Goal: Transaction & Acquisition: Book appointment/travel/reservation

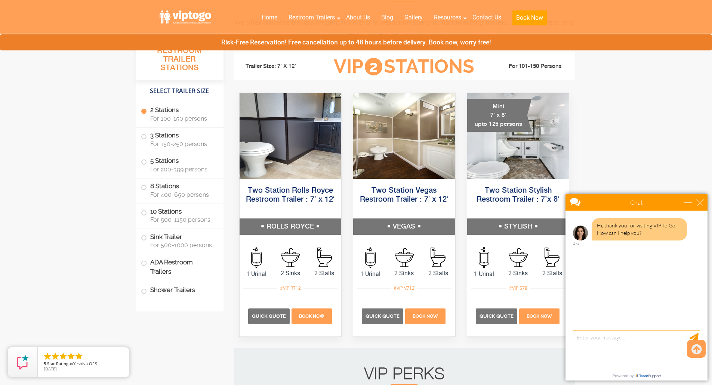
scroll to position [374, 0]
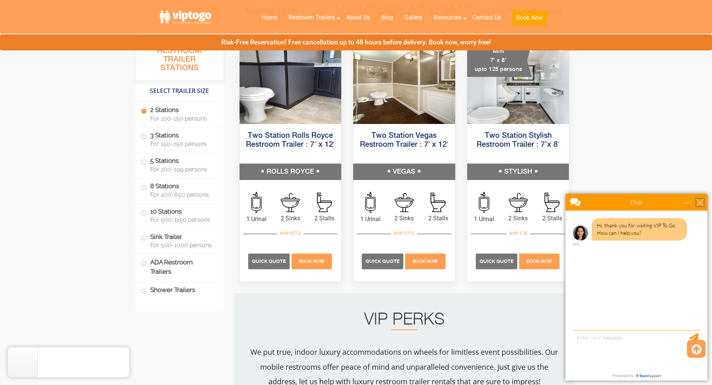
click at [703, 203] on div "close" at bounding box center [699, 202] width 7 height 7
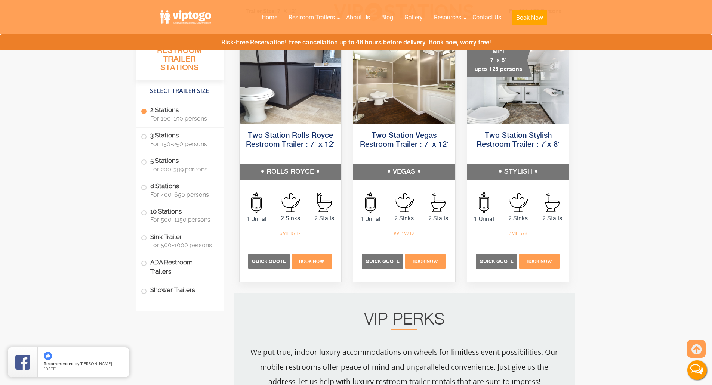
scroll to position [0, 0]
click at [507, 113] on img at bounding box center [517, 80] width 103 height 87
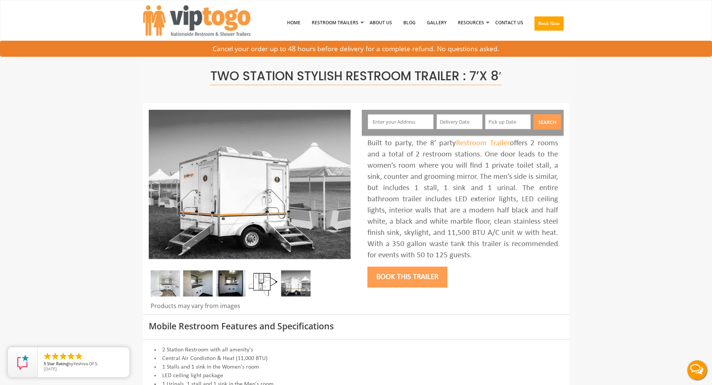
click at [414, 275] on button "Book this trailer" at bounding box center [407, 277] width 80 height 21
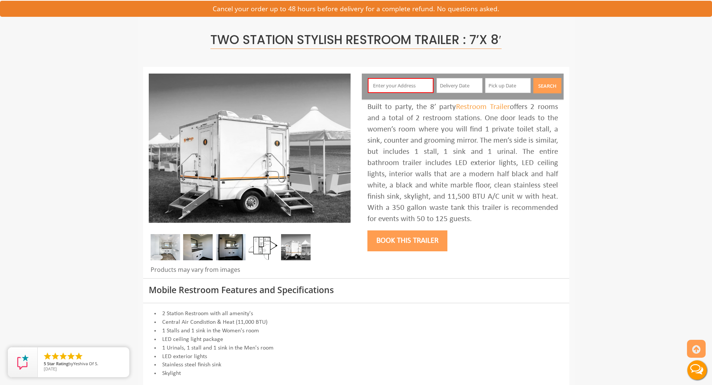
scroll to position [40, 0]
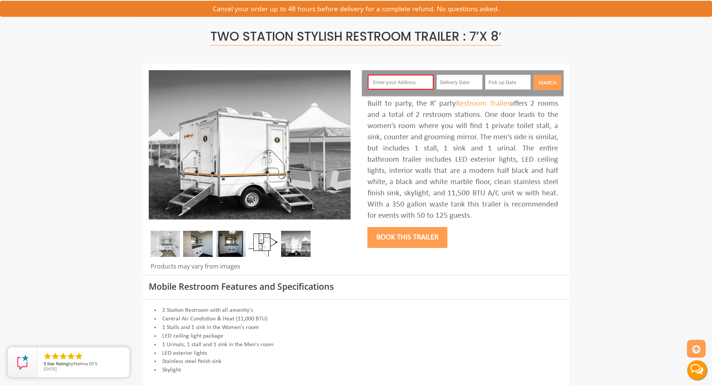
click at [391, 83] on input "text" at bounding box center [401, 82] width 66 height 15
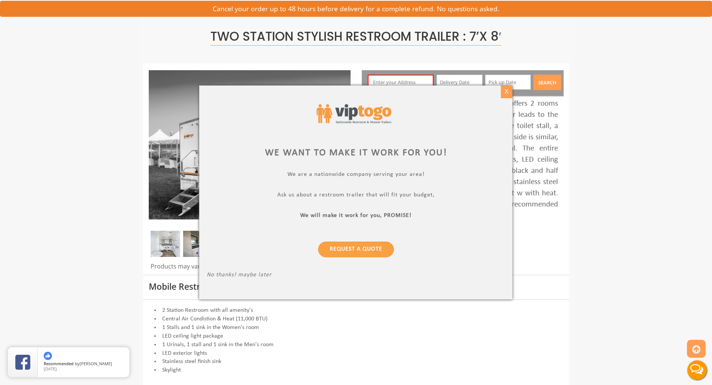
click at [506, 98] on div "X" at bounding box center [507, 92] width 12 height 13
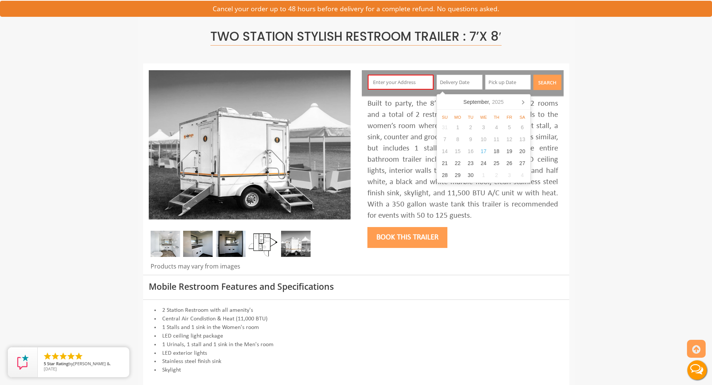
click at [459, 84] on input "text" at bounding box center [459, 82] width 46 height 15
click at [497, 100] on icon "2025" at bounding box center [498, 101] width 12 height 7
click at [524, 96] on icon at bounding box center [523, 102] width 12 height 12
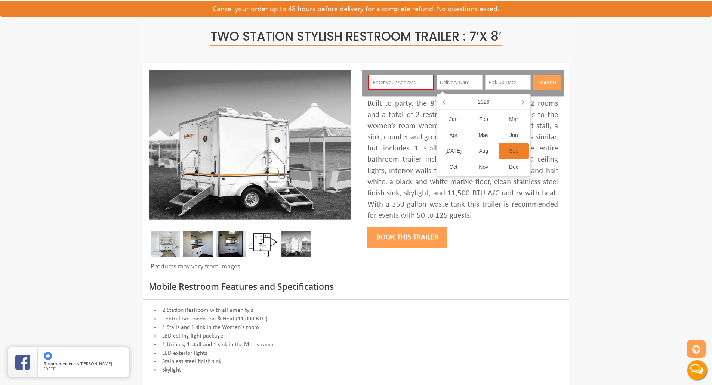
click at [516, 151] on div "Sep" at bounding box center [513, 151] width 30 height 16
click at [529, 158] on div "Su Mo Tu We Th Fr Sa 30 31 1 2 3 4 5 6 7 8 9 10 11 12 13 14 15 16 17 18 19 20 2…" at bounding box center [483, 146] width 93 height 73
click at [524, 161] on div "26" at bounding box center [521, 163] width 13 height 12
type input "[DATE]"
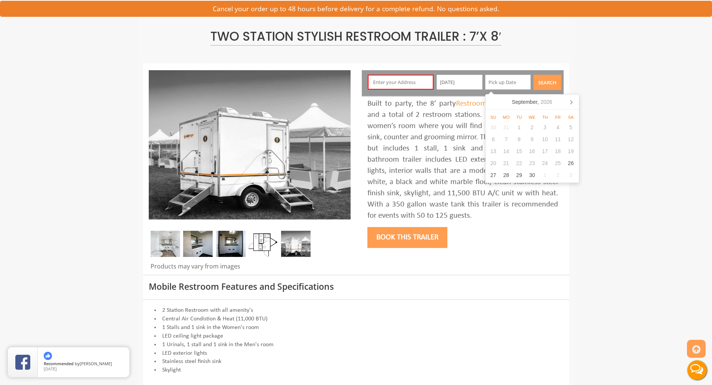
click at [496, 79] on input "text" at bounding box center [508, 82] width 46 height 15
click at [568, 159] on div "26" at bounding box center [570, 163] width 13 height 12
type input "[DATE]"
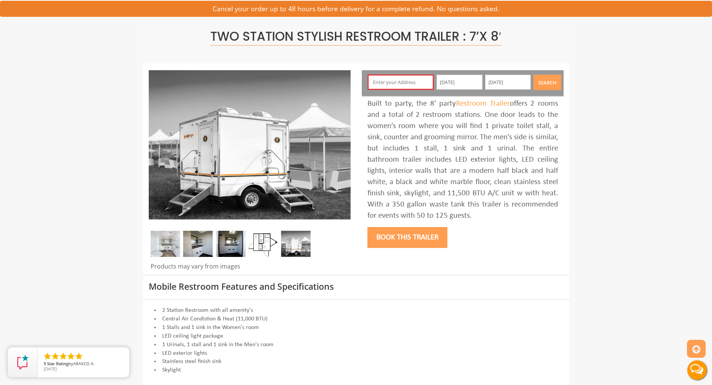
click at [541, 229] on div "Book this trailer" at bounding box center [462, 237] width 191 height 30
click at [420, 80] on input "text" at bounding box center [401, 82] width 66 height 15
paste input "[STREET_ADDRESS]"
type input "[STREET_ADDRESS]"
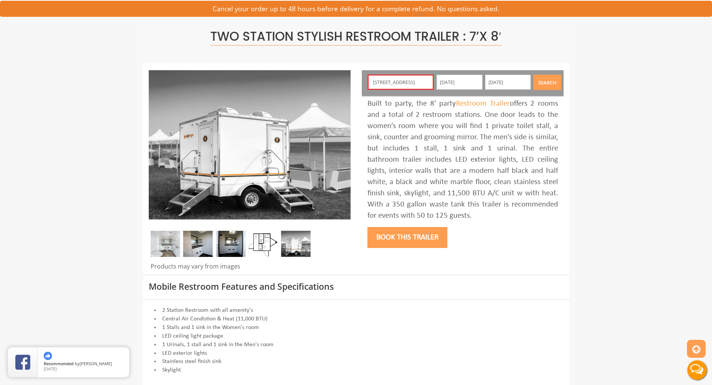
click at [533, 75] on button "Search" at bounding box center [547, 82] width 28 height 15
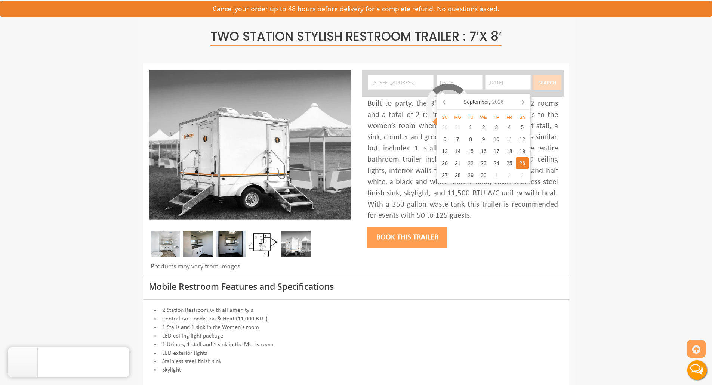
scroll to position [0, 0]
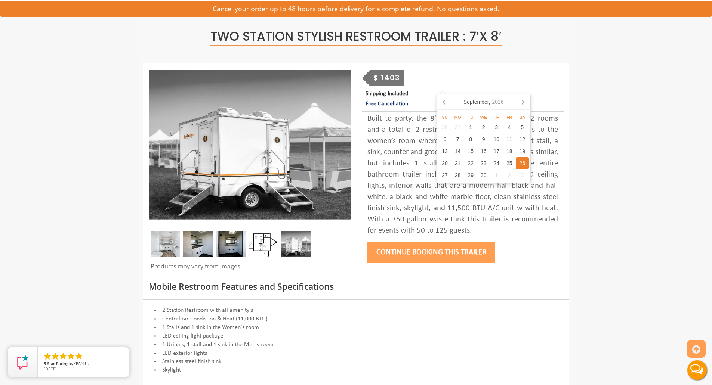
click at [455, 254] on button "Continue Booking this trailer" at bounding box center [431, 252] width 128 height 21
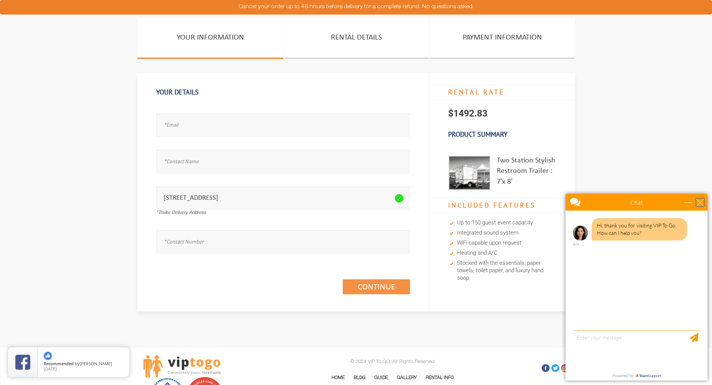
click at [701, 201] on div "close" at bounding box center [699, 202] width 7 height 7
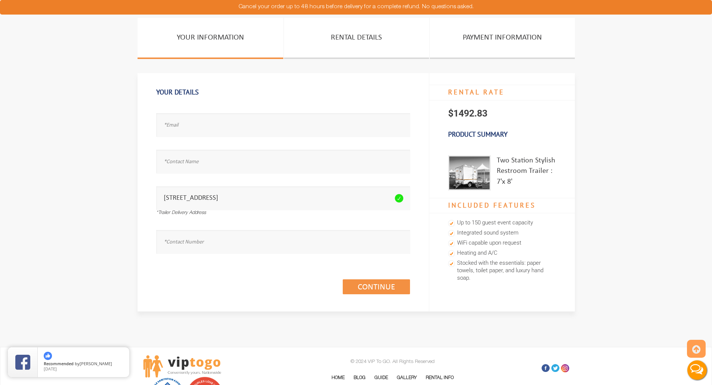
scroll to position [77, 0]
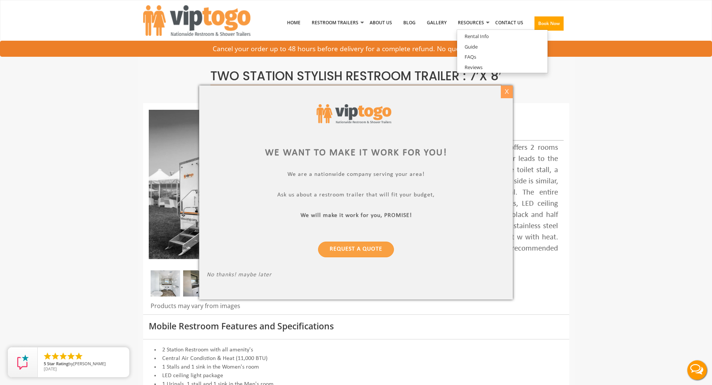
click at [507, 88] on div "X" at bounding box center [507, 92] width 12 height 13
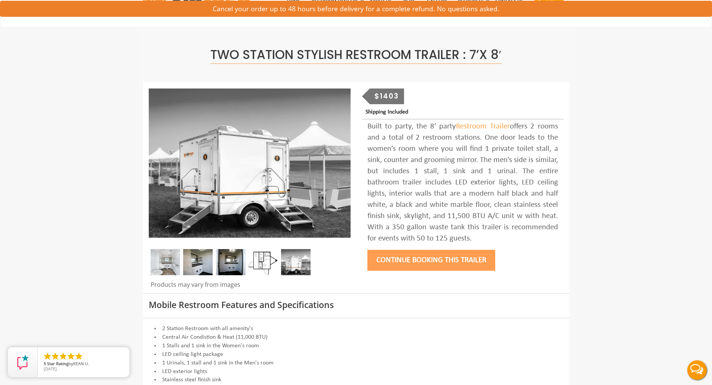
scroll to position [26, 0]
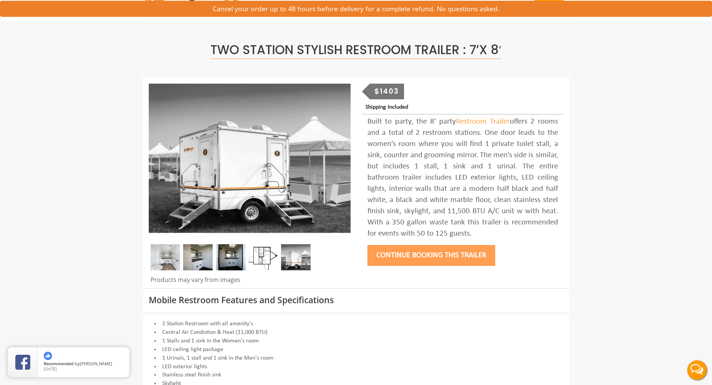
click at [168, 263] on img at bounding box center [166, 257] width 30 height 26
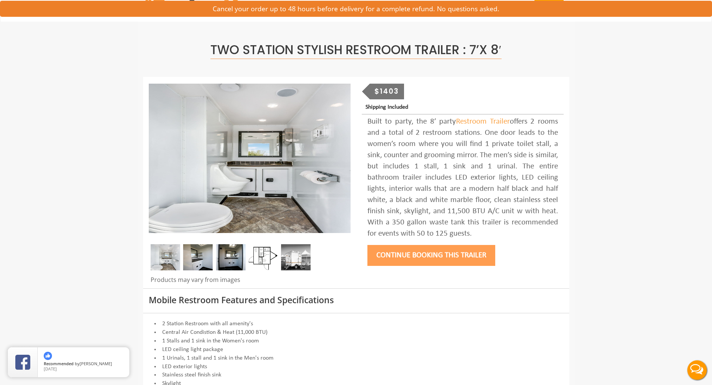
click at [212, 264] on img at bounding box center [198, 257] width 30 height 26
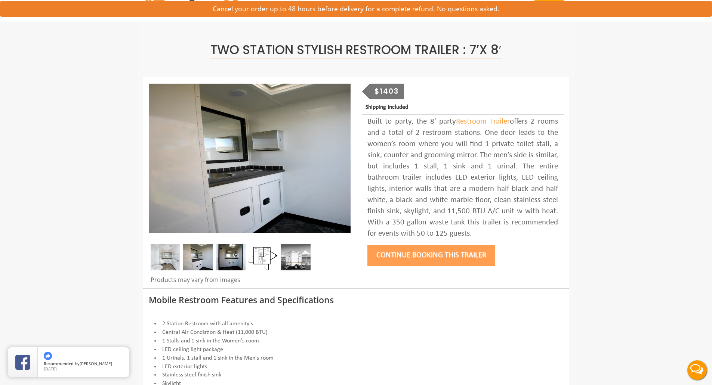
click at [231, 260] on img at bounding box center [231, 257] width 30 height 26
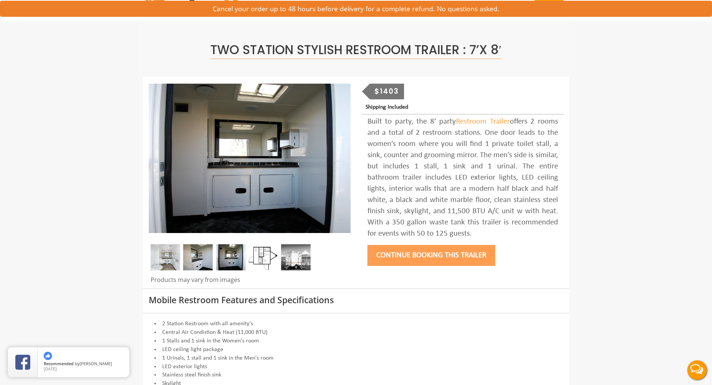
click at [269, 260] on img at bounding box center [263, 257] width 30 height 26
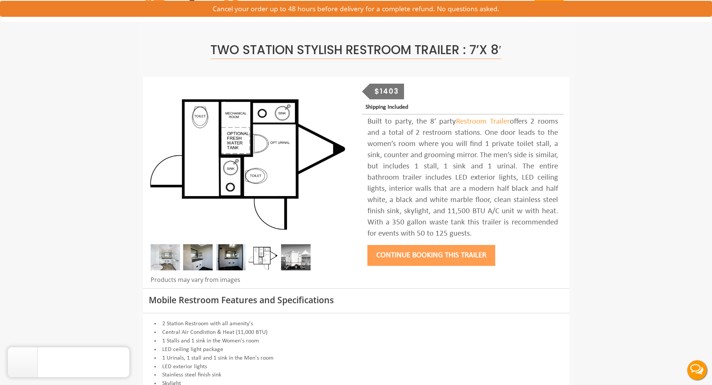
click at [295, 260] on img at bounding box center [296, 257] width 30 height 26
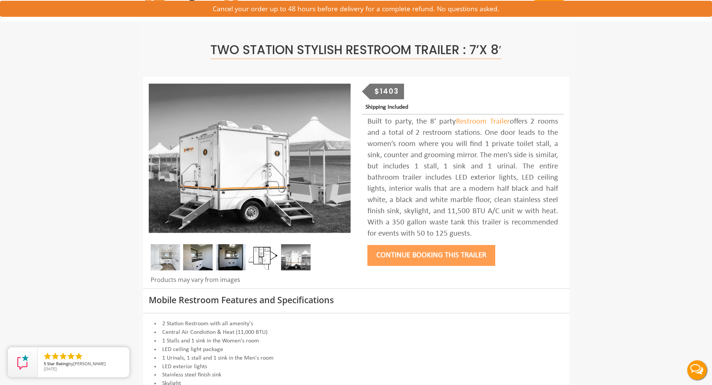
click at [260, 257] on img at bounding box center [263, 257] width 30 height 26
